Goal: Information Seeking & Learning: Learn about a topic

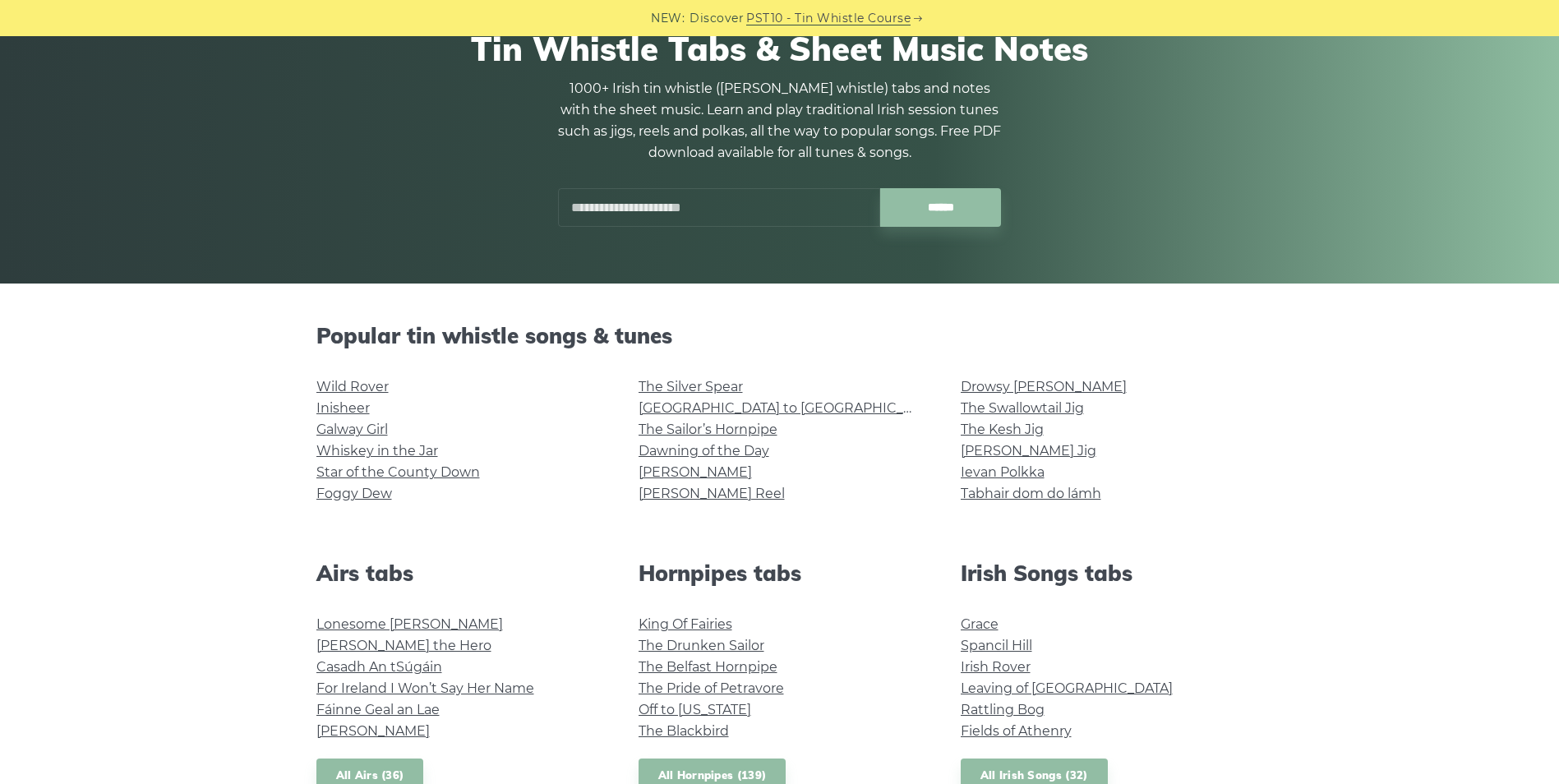
scroll to position [164, 0]
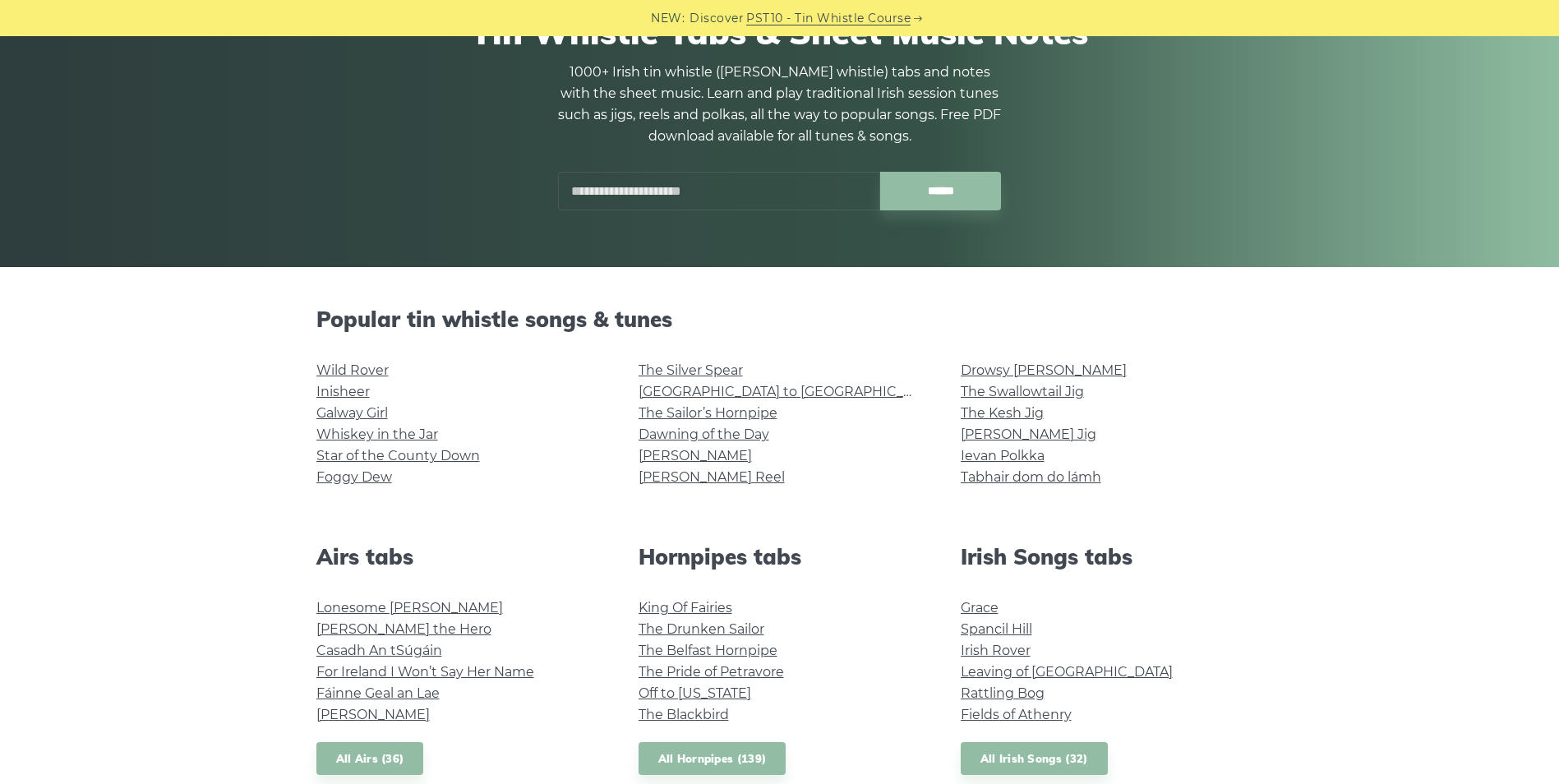
click at [646, 189] on input "text" at bounding box center [719, 190] width 322 height 38
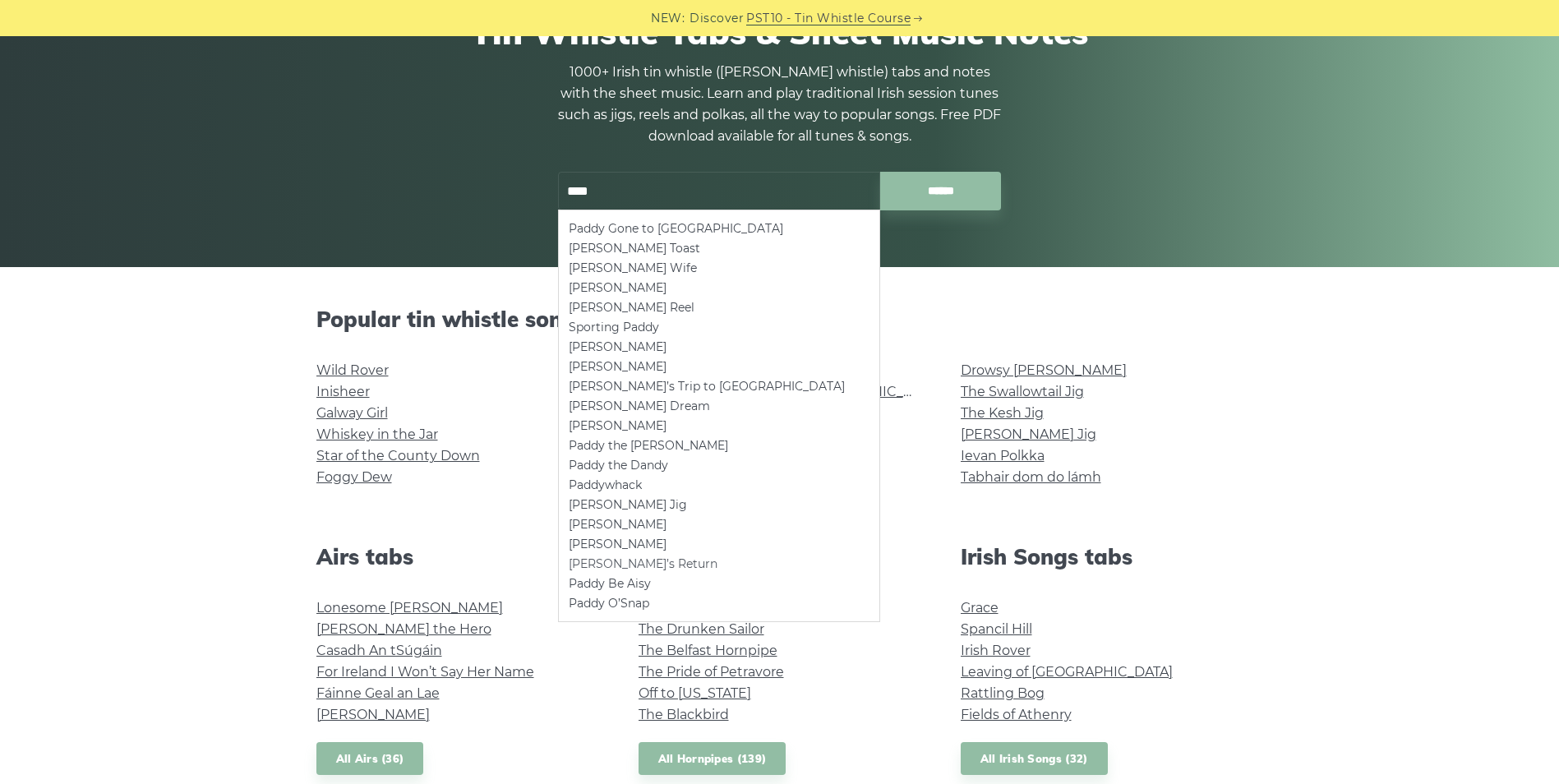
click at [644, 566] on li "[PERSON_NAME]’s Return" at bounding box center [719, 564] width 301 height 20
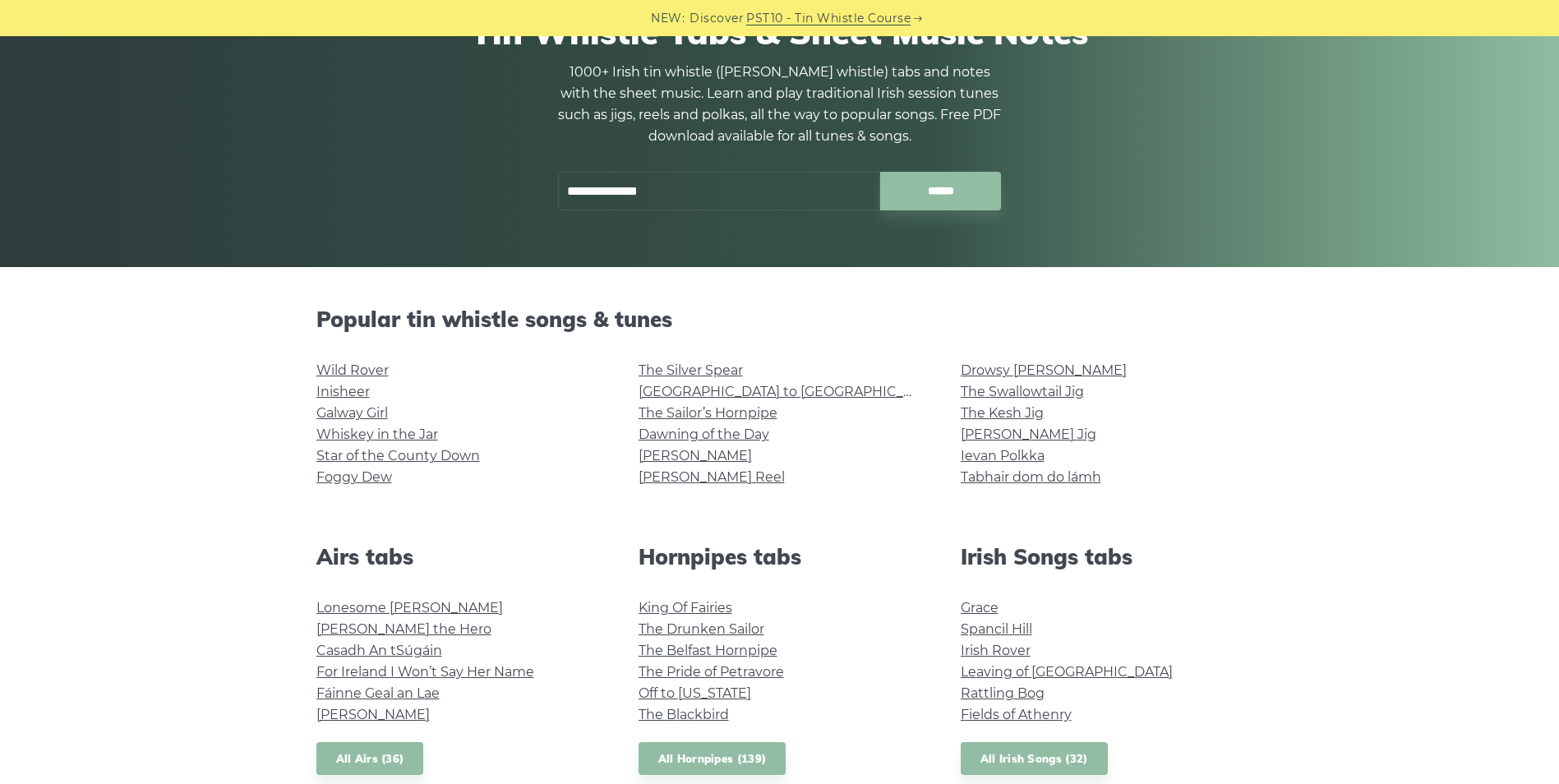
type input "**********"
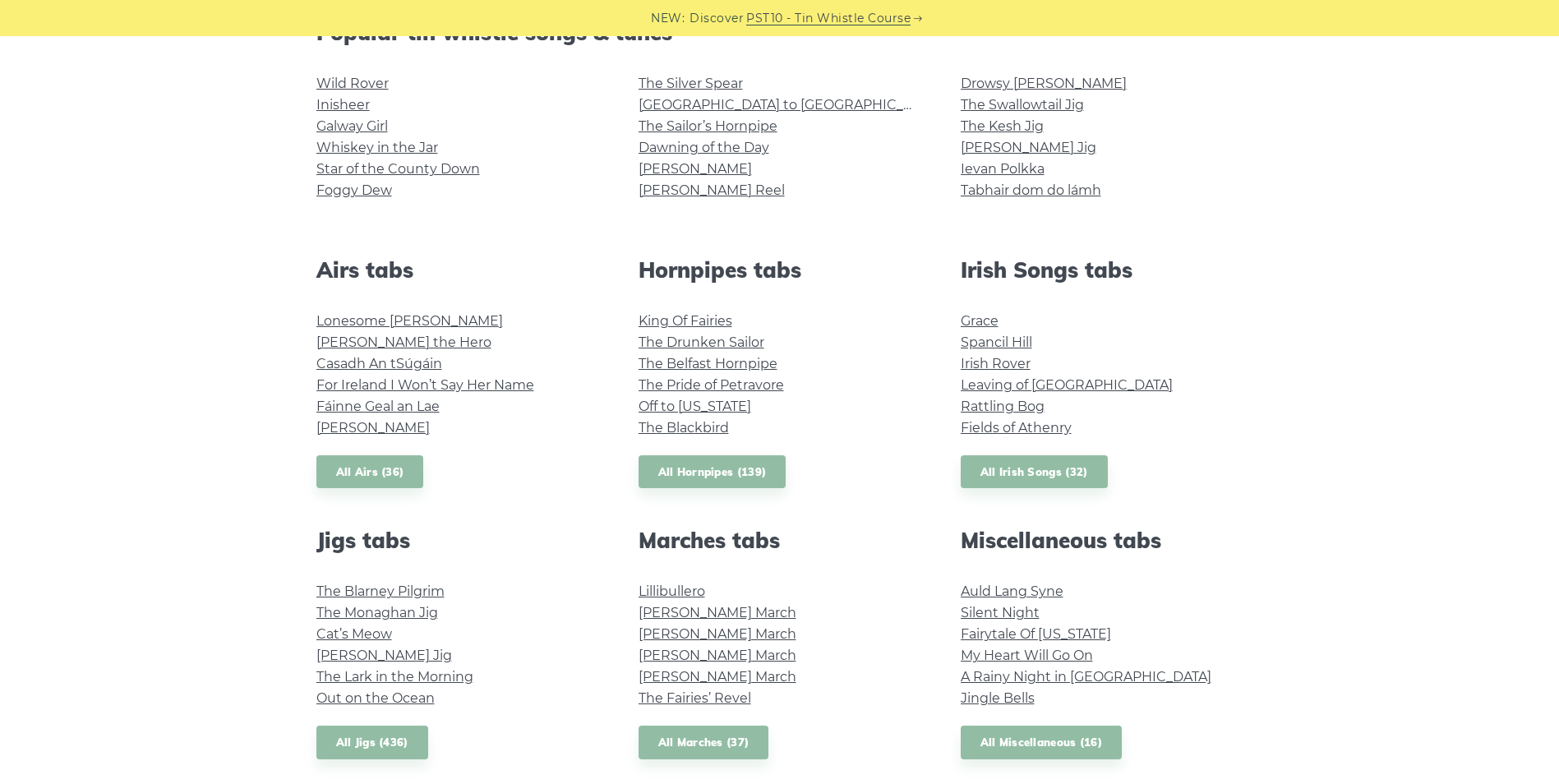
scroll to position [492, 0]
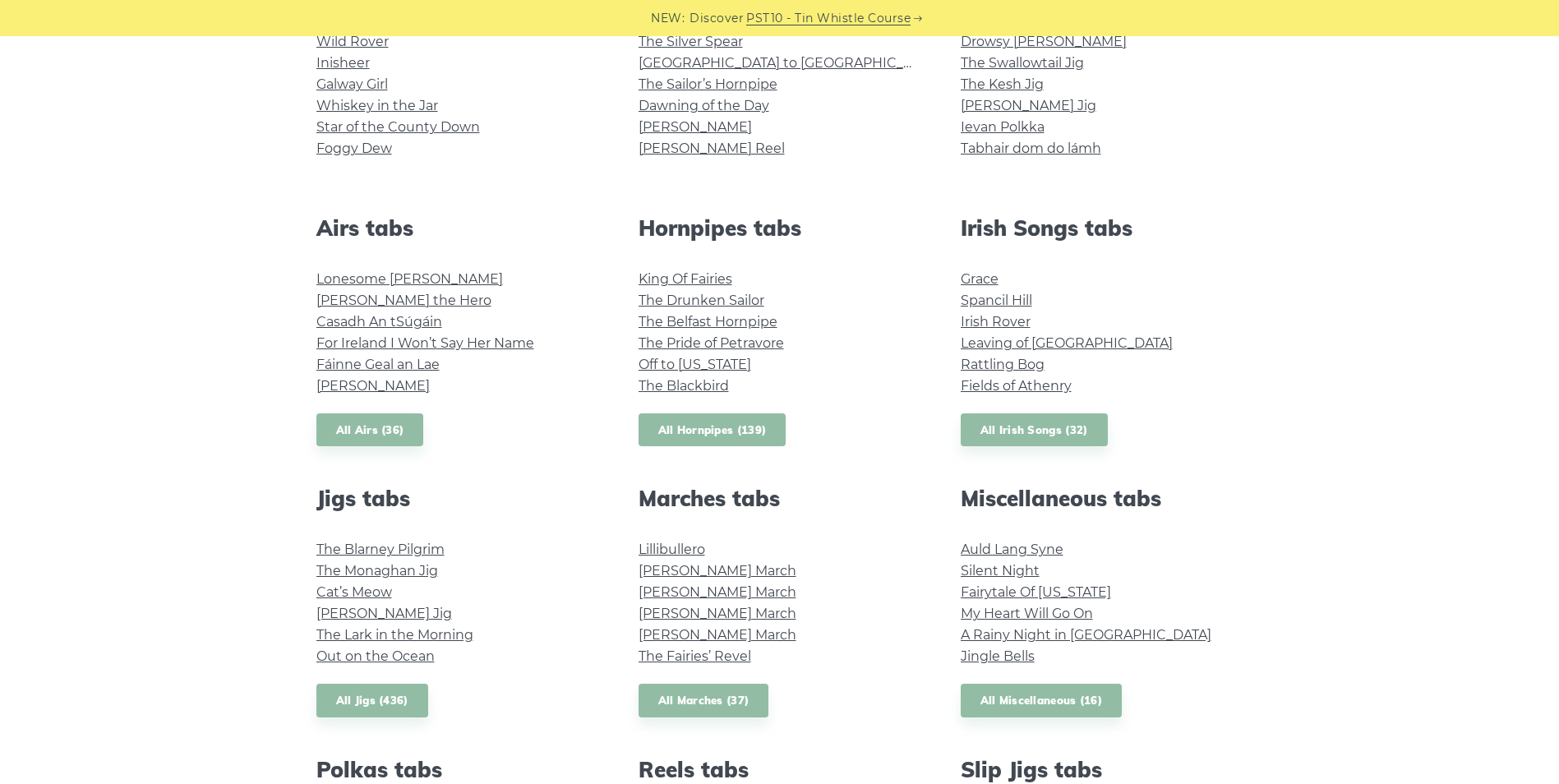
click at [732, 429] on link "All Hornpipes (139)" at bounding box center [712, 430] width 148 height 34
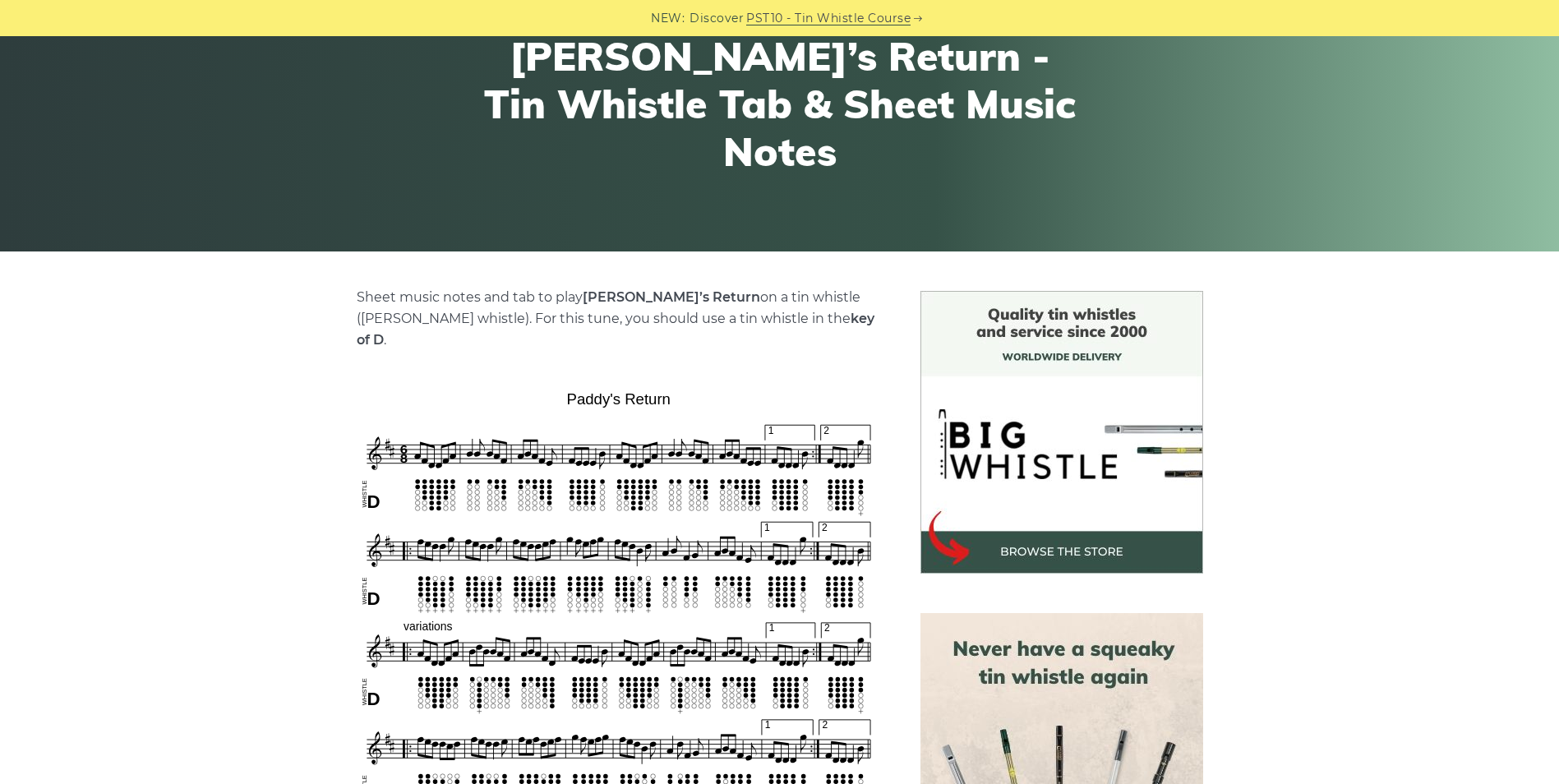
scroll to position [246, 0]
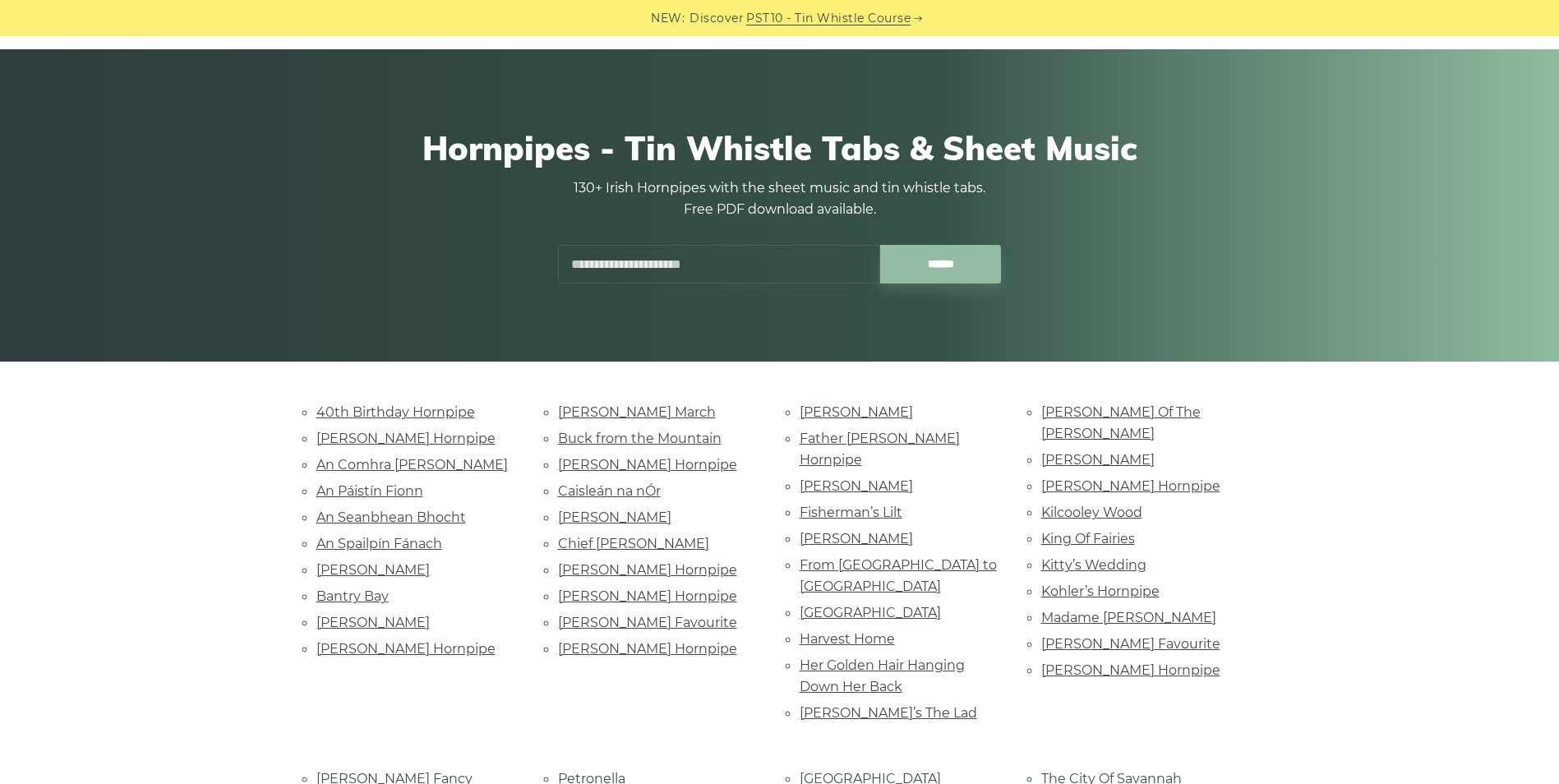
scroll to position [246, 0]
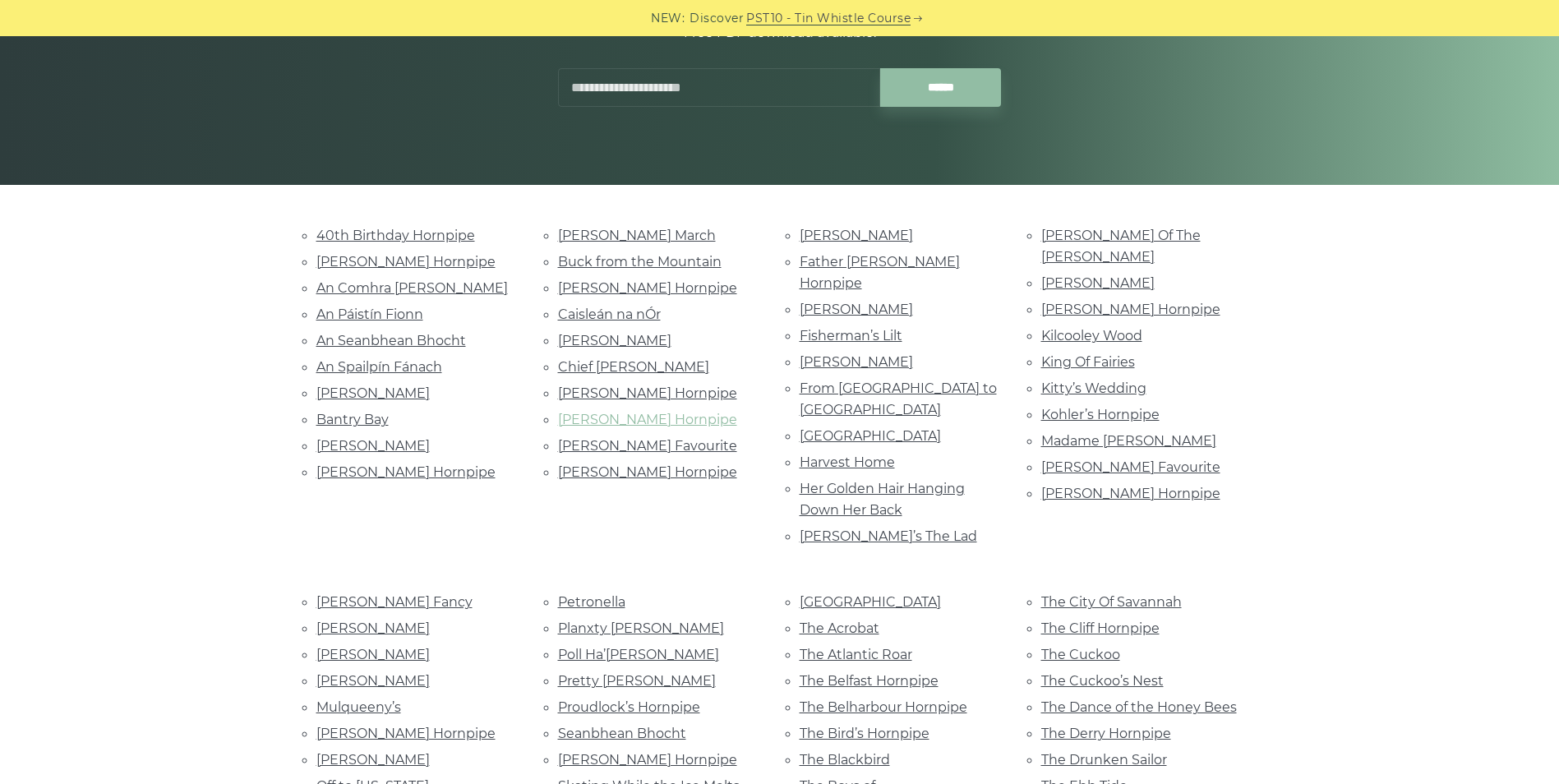
click at [627, 426] on link "[PERSON_NAME] Hornpipe" at bounding box center [647, 420] width 179 height 16
click at [607, 89] on input "text" at bounding box center [719, 87] width 322 height 38
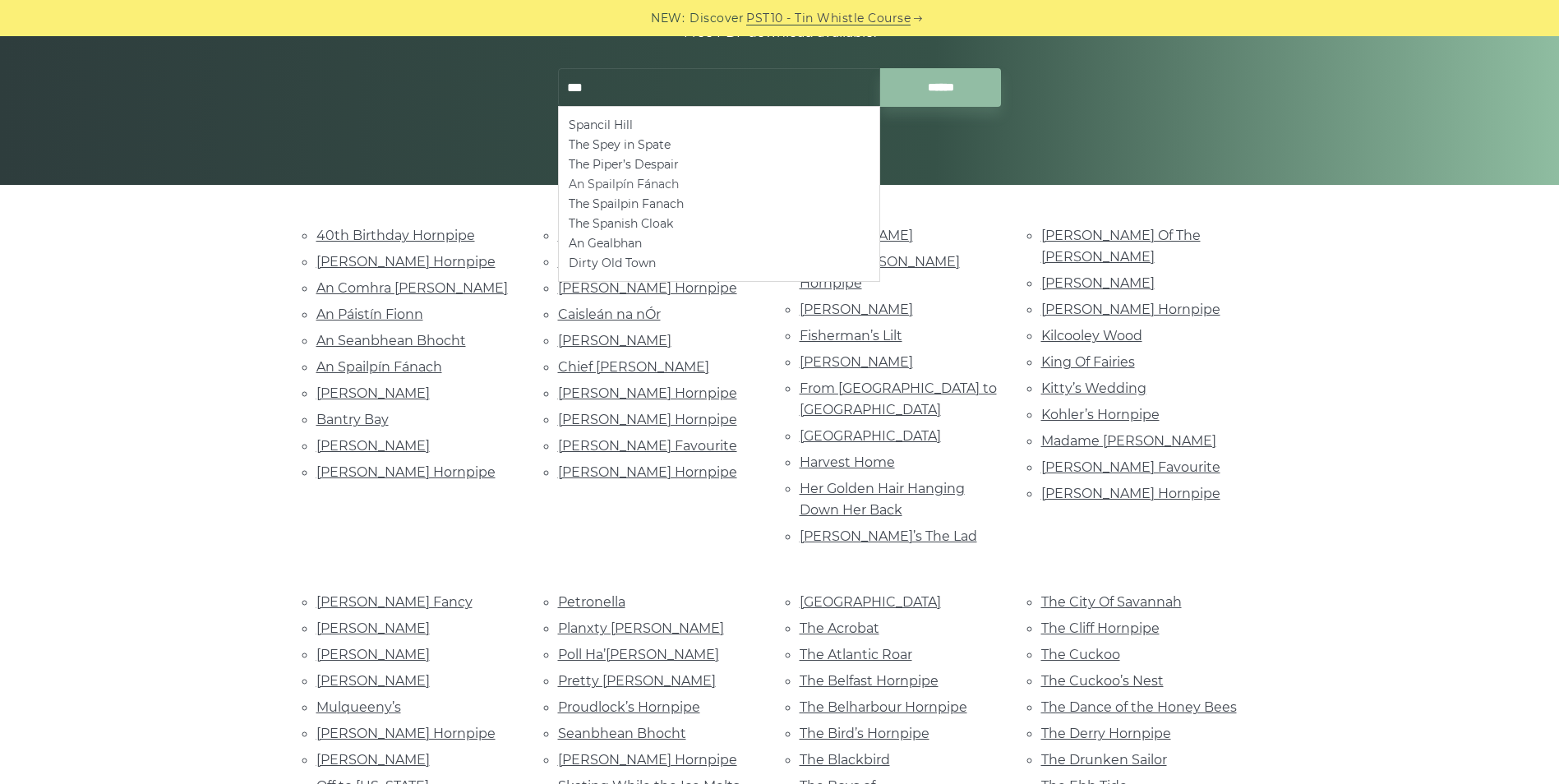
click at [655, 187] on li "An Spailpín Fánach" at bounding box center [719, 184] width 301 height 20
type input "**********"
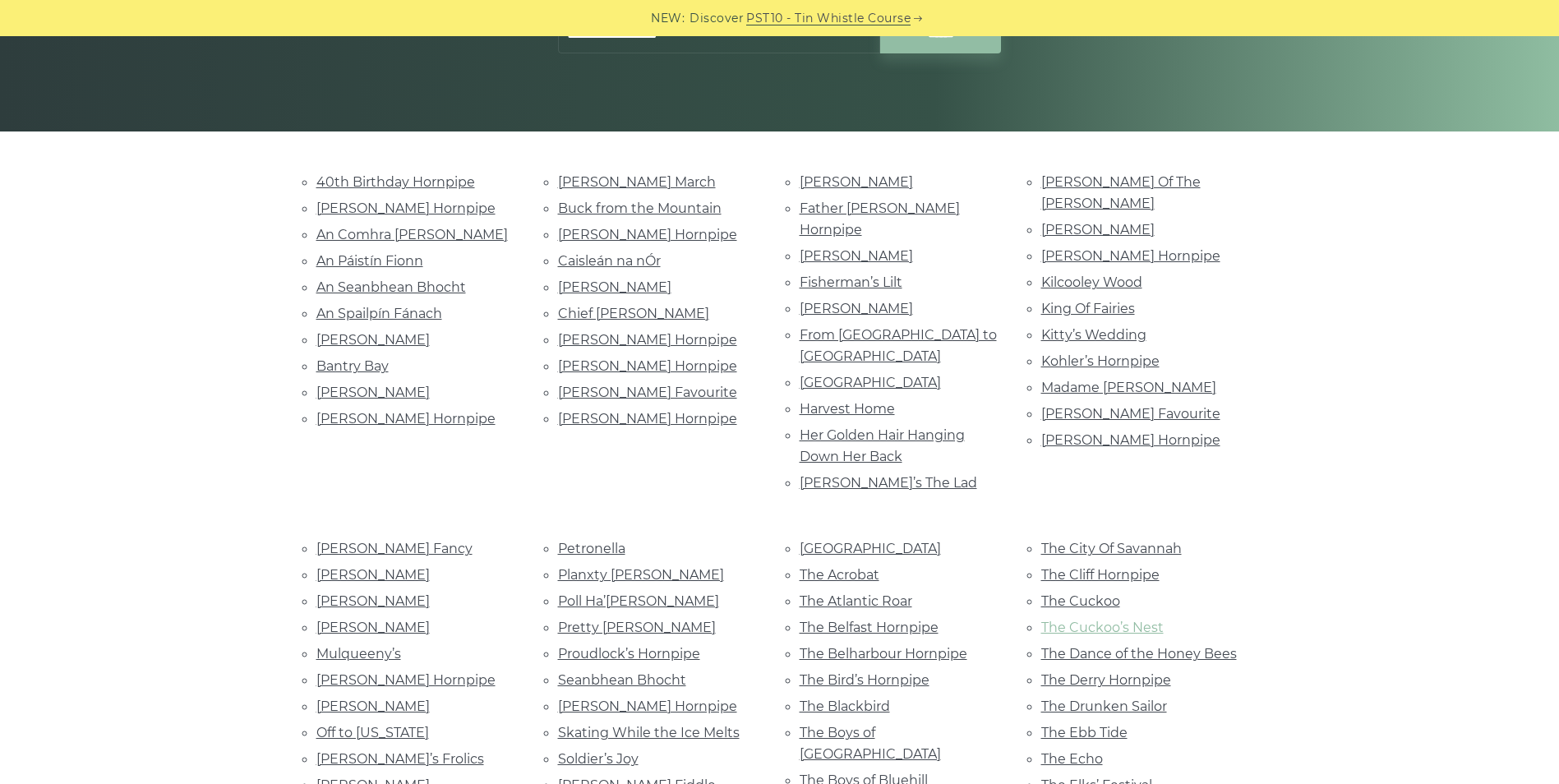
scroll to position [329, 0]
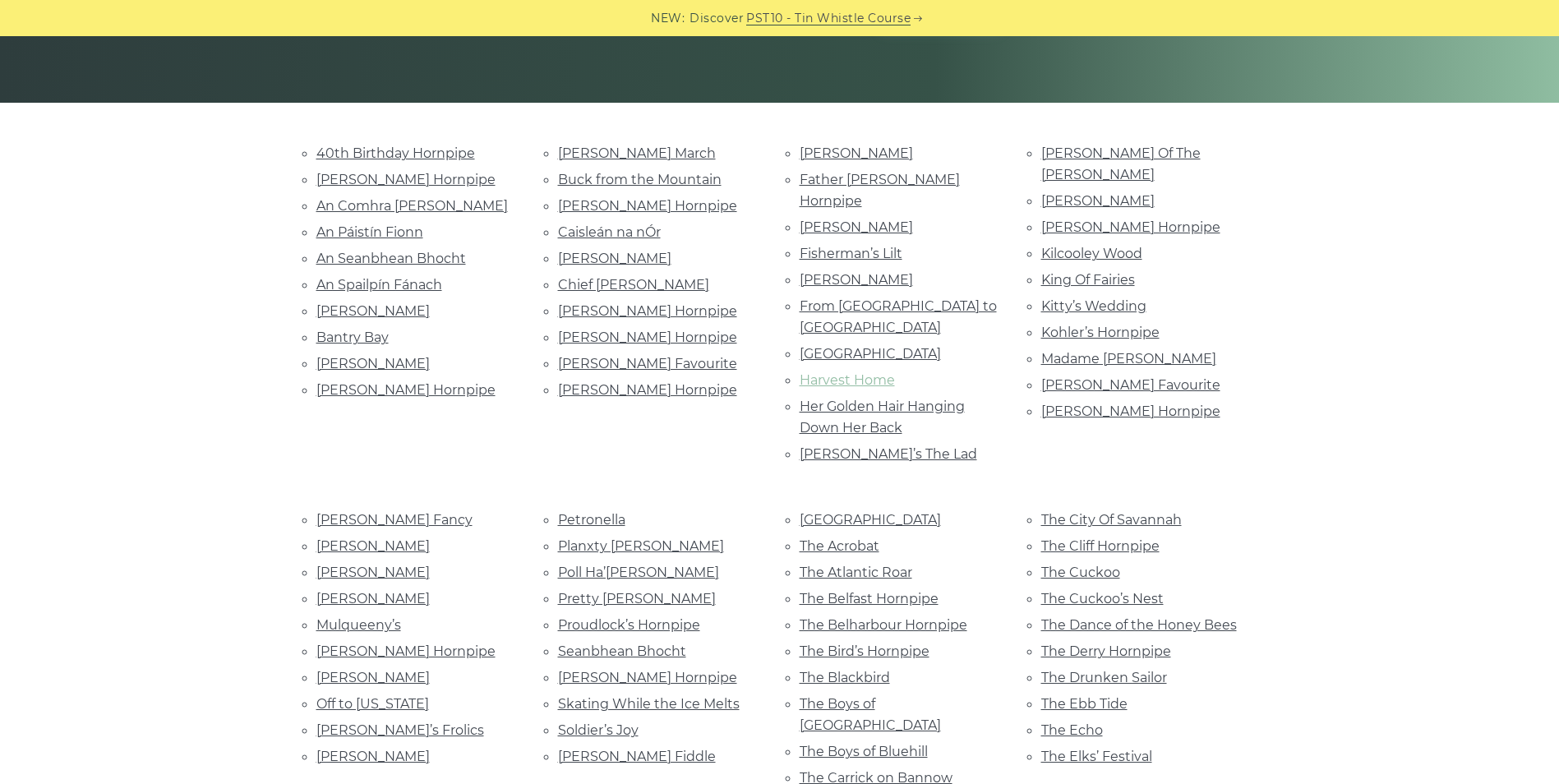
click at [840, 372] on link "Harvest Home" at bounding box center [847, 380] width 95 height 16
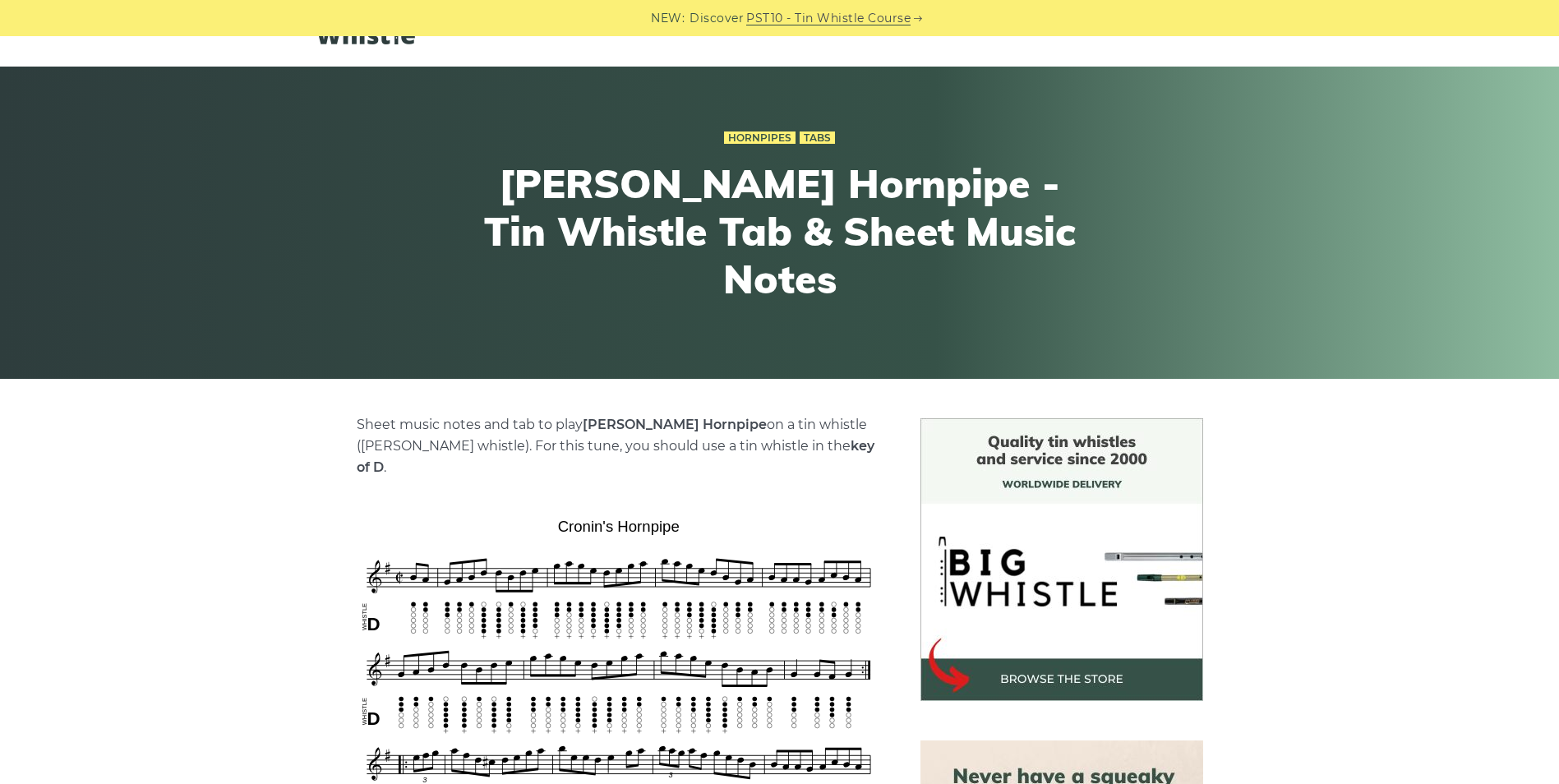
scroll to position [82, 0]
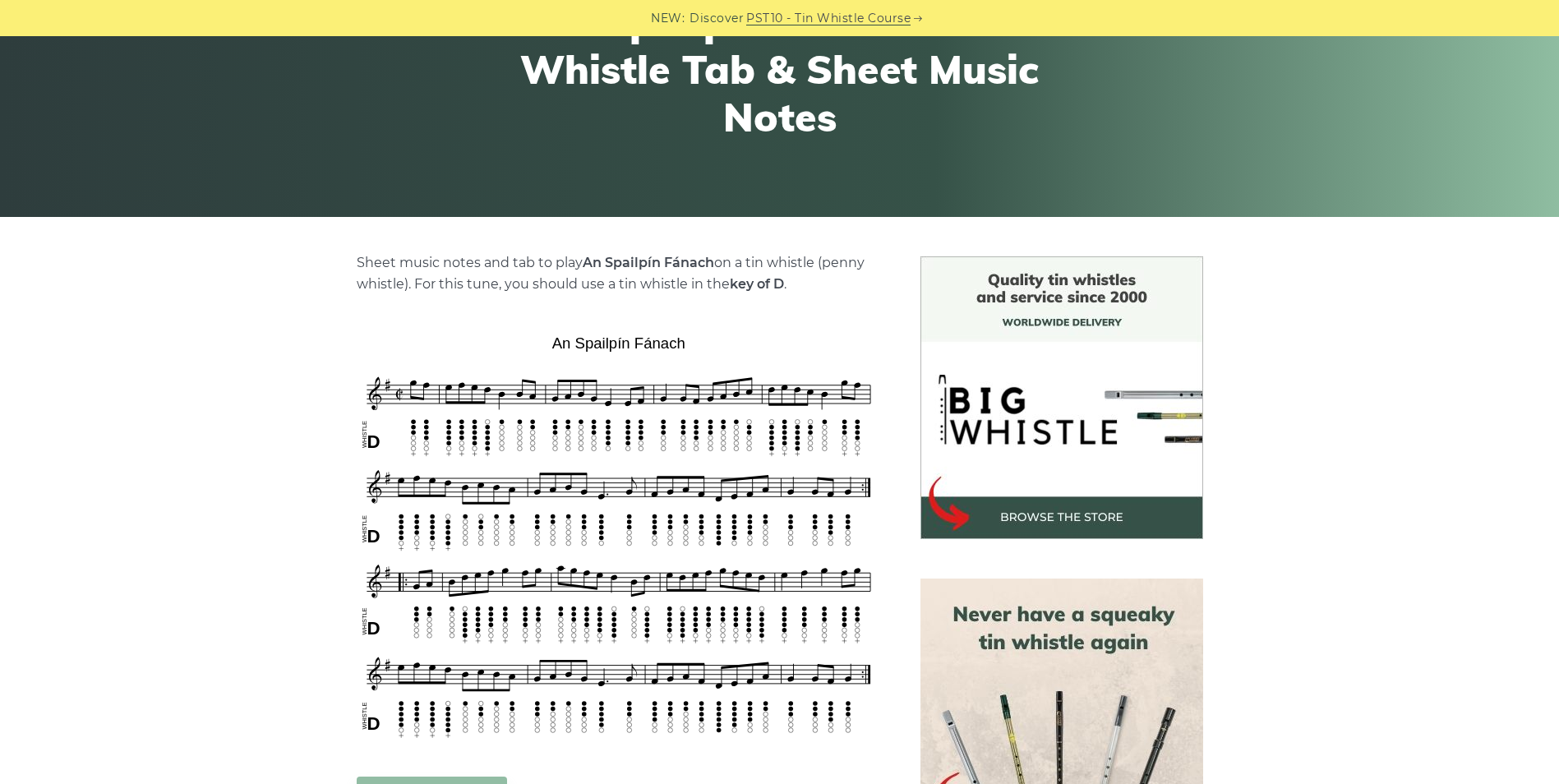
scroll to position [246, 0]
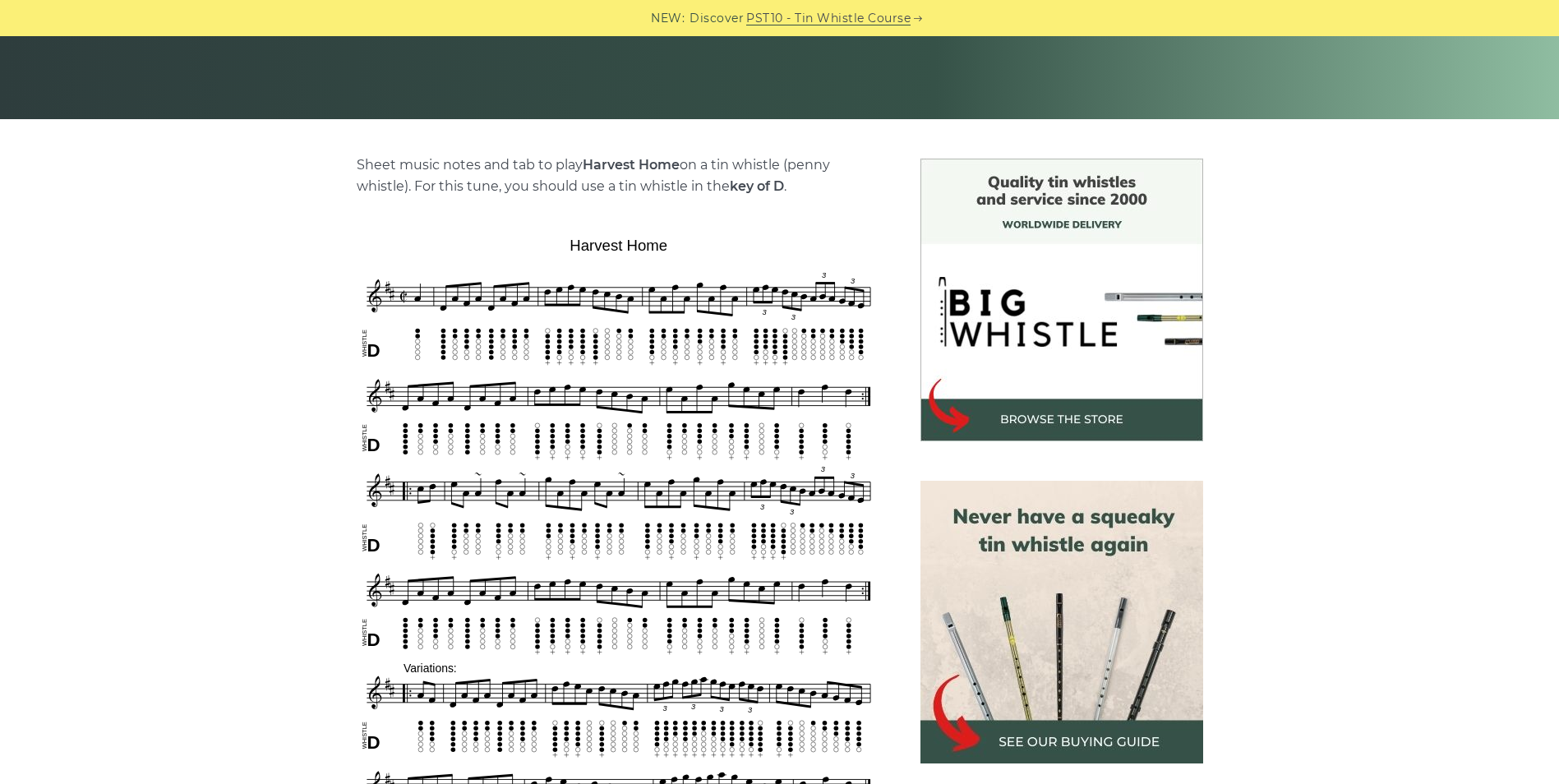
scroll to position [329, 0]
